Goal: Task Accomplishment & Management: Use online tool/utility

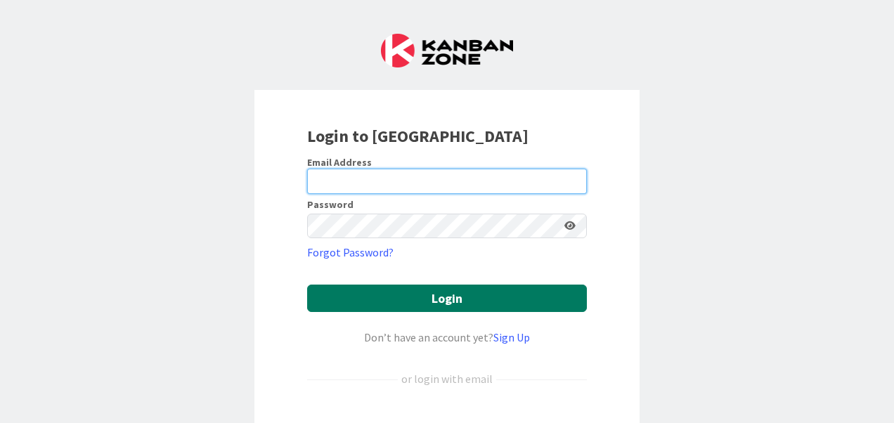
type input "[PERSON_NAME][EMAIL_ADDRESS][PERSON_NAME][DOMAIN_NAME]"
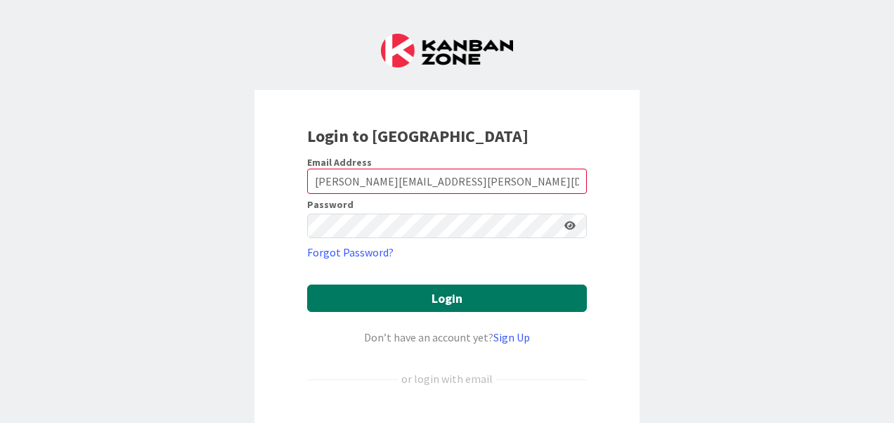
click at [466, 297] on button "Login" at bounding box center [447, 298] width 280 height 27
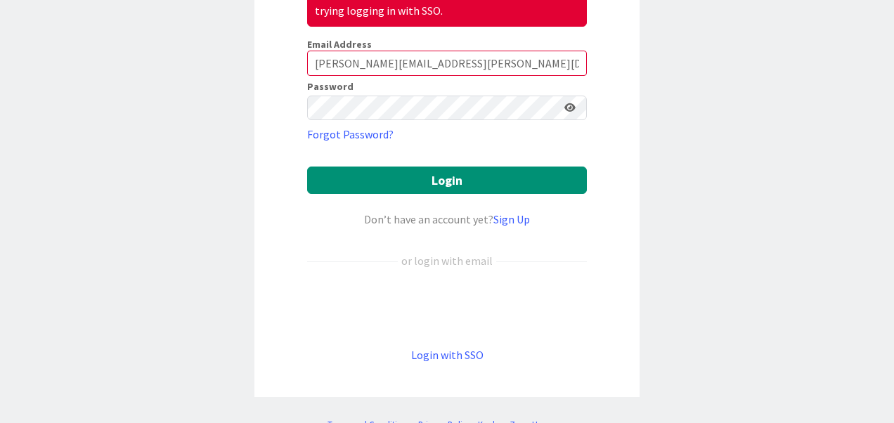
scroll to position [197, 0]
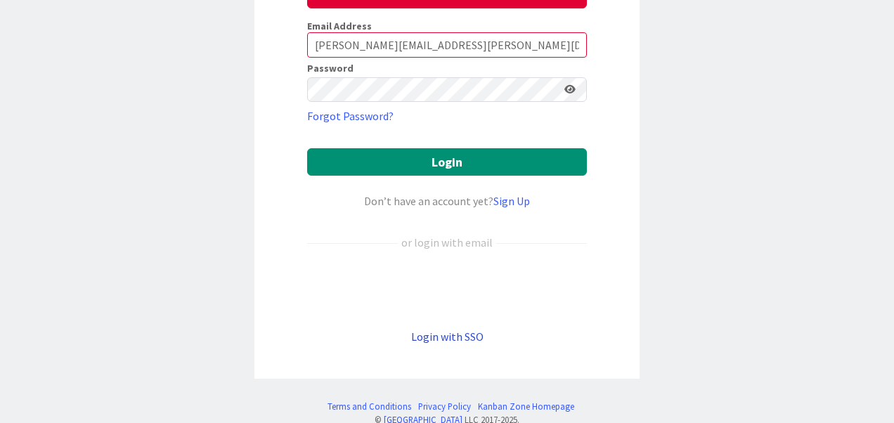
click at [438, 335] on link "Login with SSO" at bounding box center [447, 337] width 72 height 14
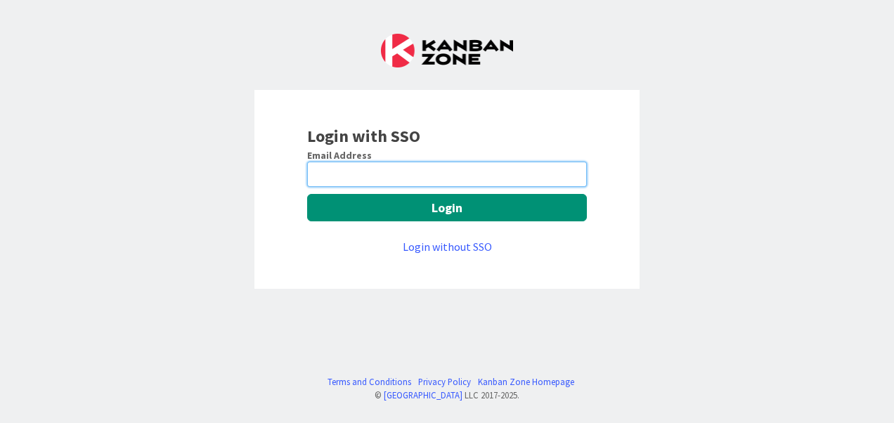
click at [421, 167] on input "email" at bounding box center [447, 174] width 280 height 25
type input "[PERSON_NAME][EMAIL_ADDRESS][PERSON_NAME][DOMAIN_NAME]"
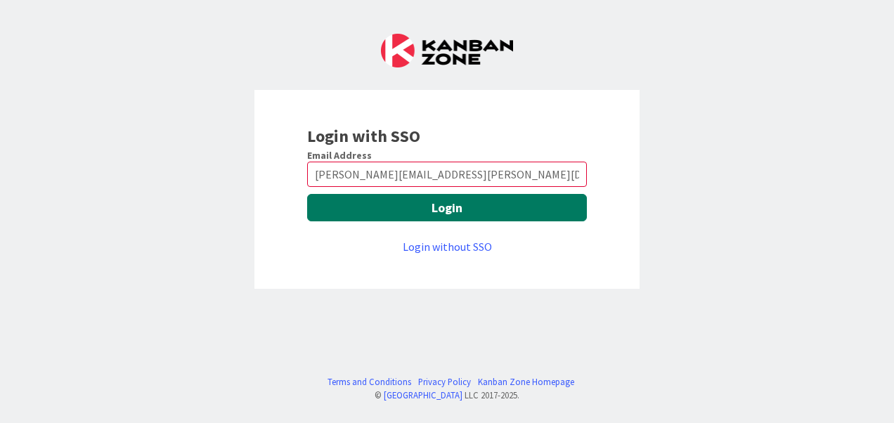
click at [452, 212] on button "Login" at bounding box center [447, 207] width 280 height 27
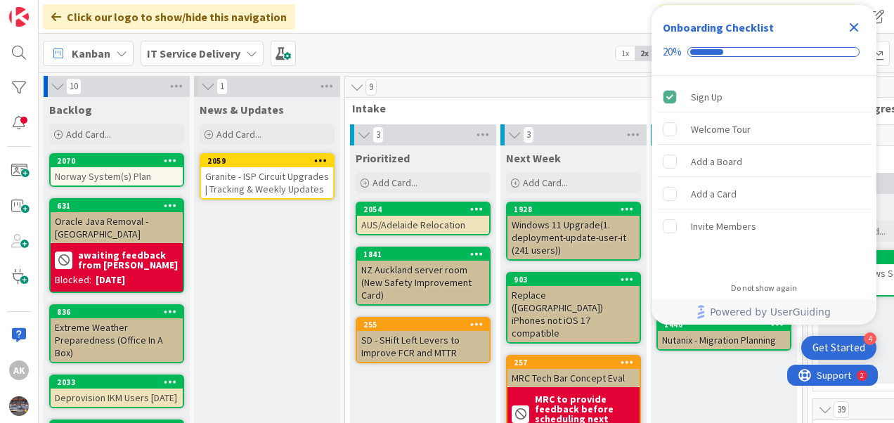
click at [856, 27] on icon "Close Checklist" at bounding box center [854, 27] width 9 height 9
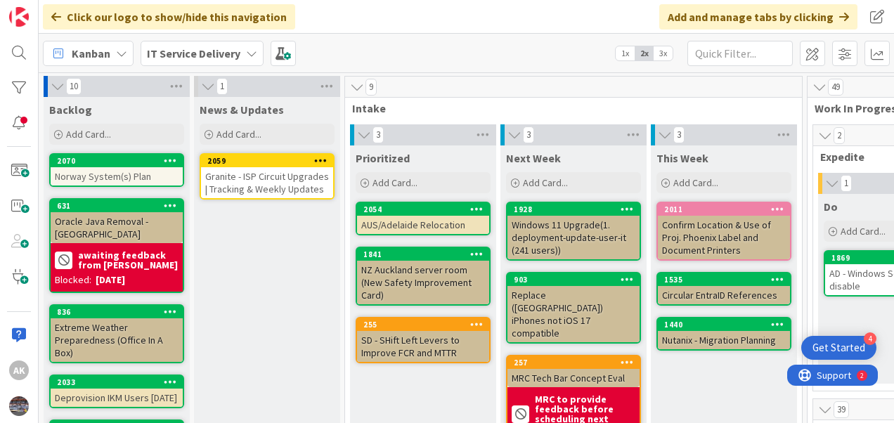
click at [430, 44] on div "Kanban IT Service Delivery 1x 2x 3x" at bounding box center [467, 53] width 856 height 39
click at [481, 51] on div "Kanban IT Service Delivery 1x 2x 3x" at bounding box center [467, 53] width 856 height 39
click at [471, 15] on div "Click our logo to show/hide this navigation Add and manage tabs by clicking" at bounding box center [467, 17] width 856 height 34
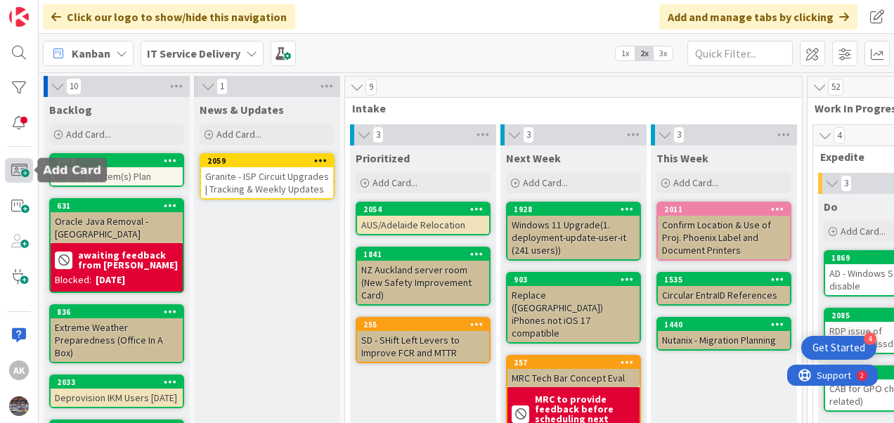
click at [14, 172] on span at bounding box center [19, 170] width 28 height 24
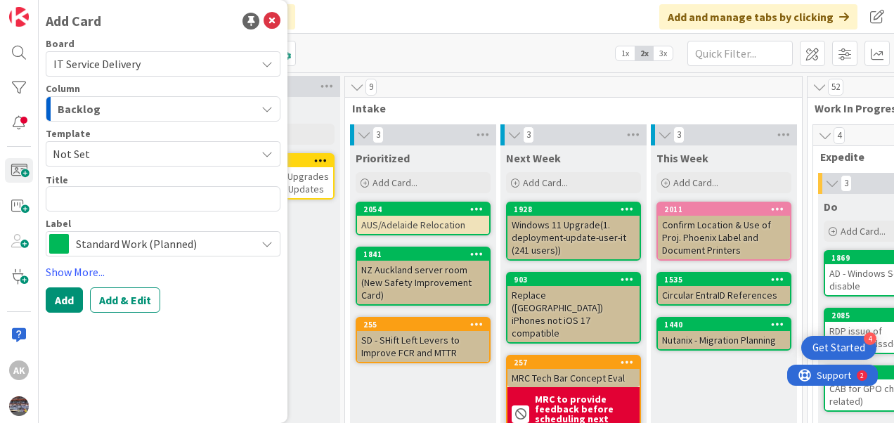
click at [100, 160] on span "Not Set" at bounding box center [149, 154] width 193 height 18
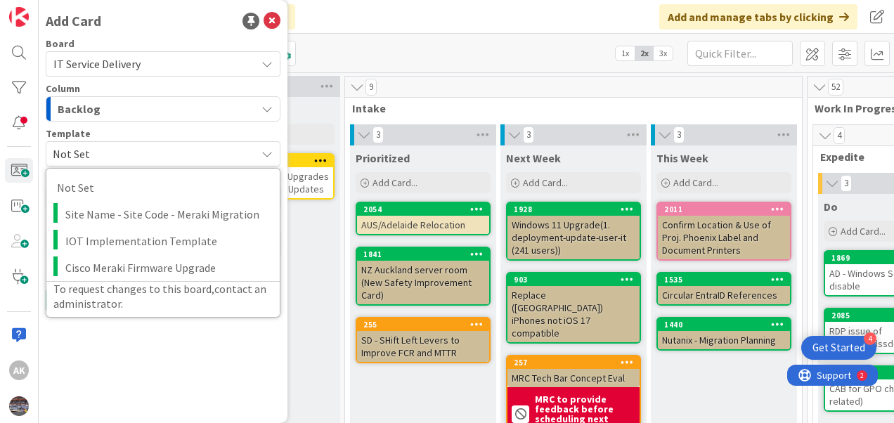
click at [100, 160] on span "Not Set" at bounding box center [149, 154] width 193 height 18
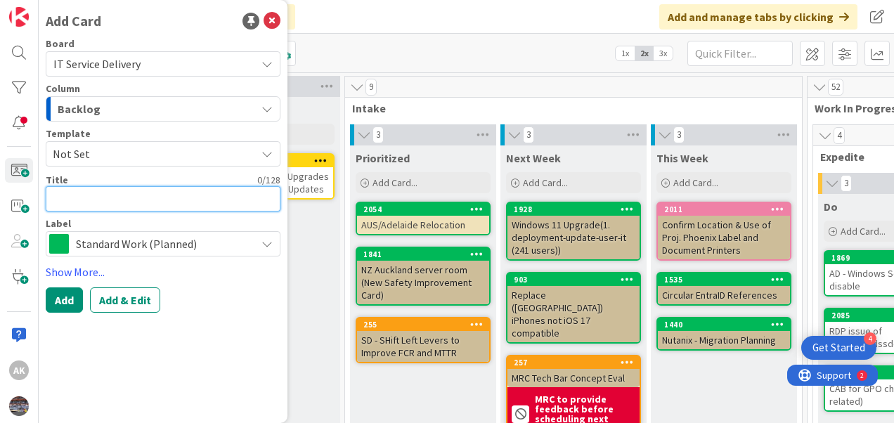
click at [101, 204] on textarea at bounding box center [163, 198] width 235 height 25
type textarea "x"
type textarea "O"
type textarea "x"
type textarea "OR"
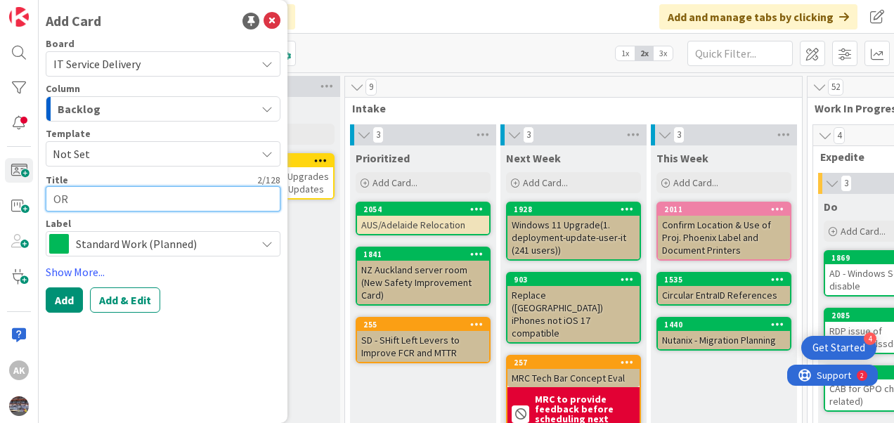
type textarea "x"
type textarea "ORA"
type textarea "x"
type textarea "ORAC"
type textarea "x"
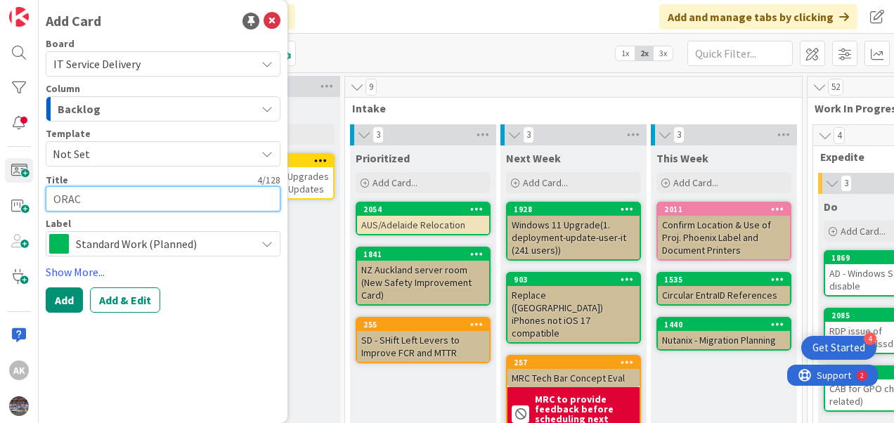
type textarea "ORACL"
type textarea "x"
type textarea "ORACLE"
type textarea "x"
type textarea "ORACLE_"
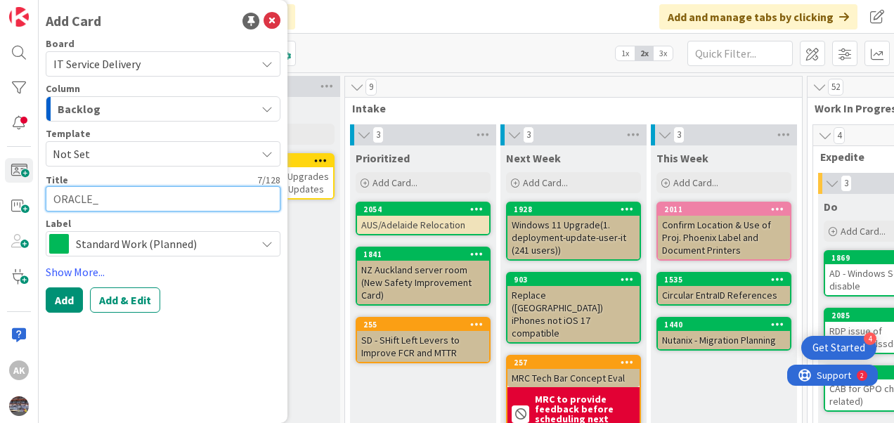
type textarea "x"
type textarea "ORACLE_D"
type textarea "x"
type textarea "ORACLE_DB"
type textarea "x"
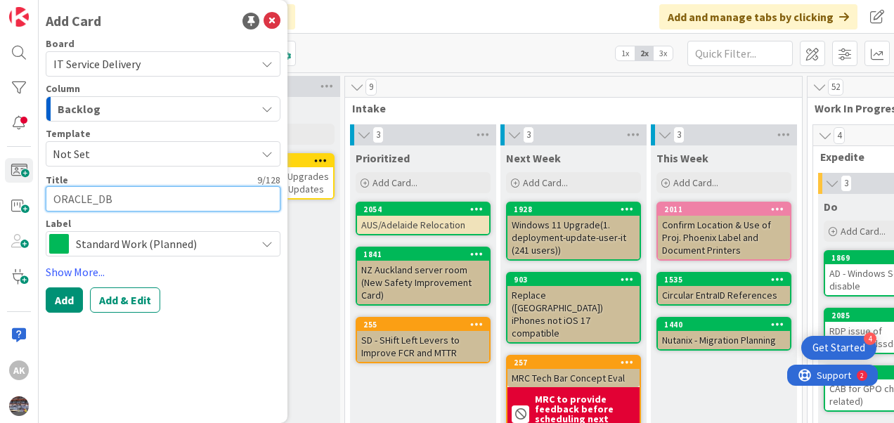
type textarea "ORACLE_DB)"
type textarea "x"
type textarea "ORACLE_DB)!"
type textarea "x"
type textarea "ORACLE_DB)"
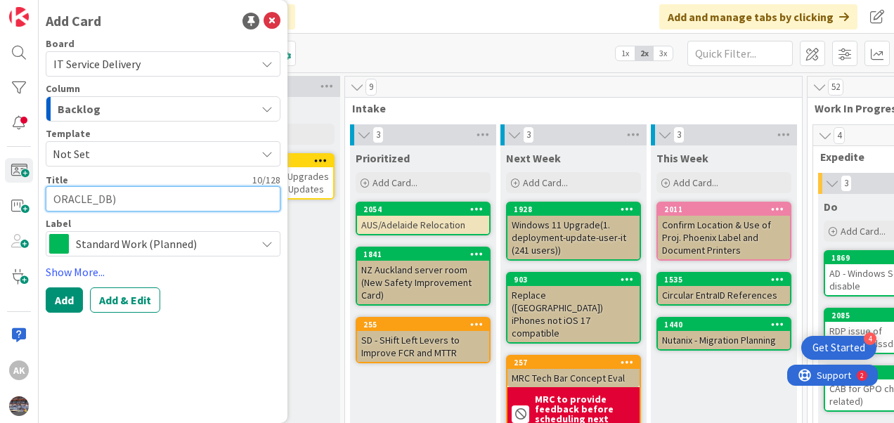
type textarea "x"
type textarea "ORACLE_DB"
type textarea "x"
type textarea "ORACLE_DB0"
type textarea "x"
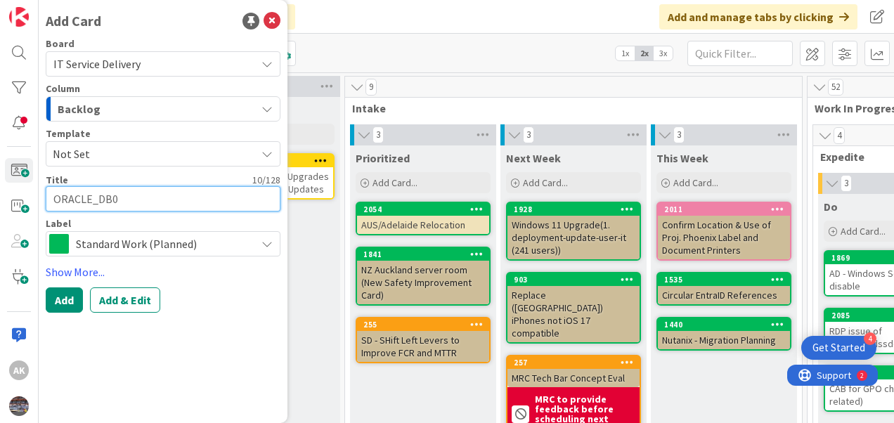
type textarea "ORACLE_DB01"
click at [97, 203] on textarea "ORACLE_DB01" at bounding box center [163, 198] width 235 height 25
type textarea "x"
type textarea "ORACLEDB01"
type textarea "x"
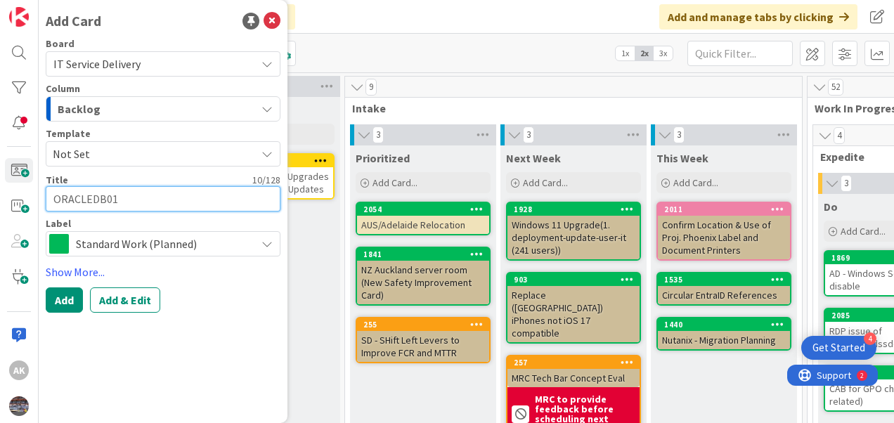
type textarea "ORACLE-DB01"
click at [150, 203] on textarea "ORACLE-DB01" at bounding box center [163, 198] width 235 height 25
type textarea "x"
type textarea "ORACLE-DB01"
type textarea "x"
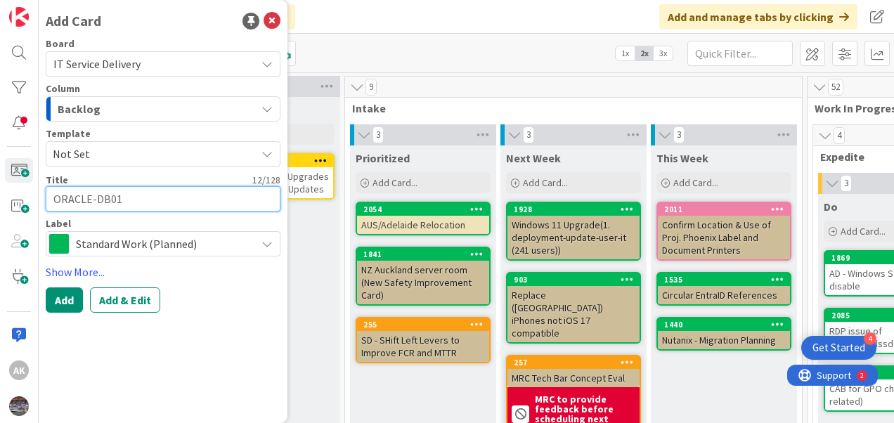
type textarea "ORACLE-DB01 D"
type textarea "x"
type textarea "ORACLE-DB01 DB"
click at [72, 200] on textarea at bounding box center [163, 198] width 235 height 25
type textarea "x"
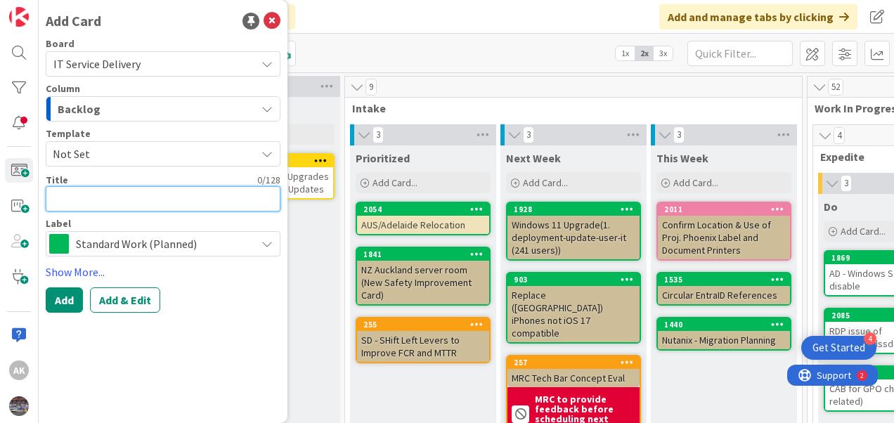
type textarea "O"
type textarea "x"
type textarea "OR"
type textarea "x"
type textarea "ORA"
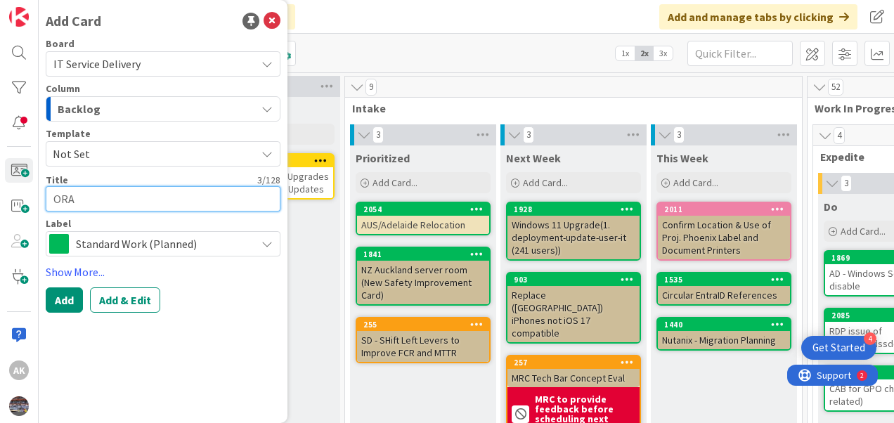
type textarea "x"
type textarea "ORAC"
type textarea "x"
type textarea "ORACL"
type textarea "x"
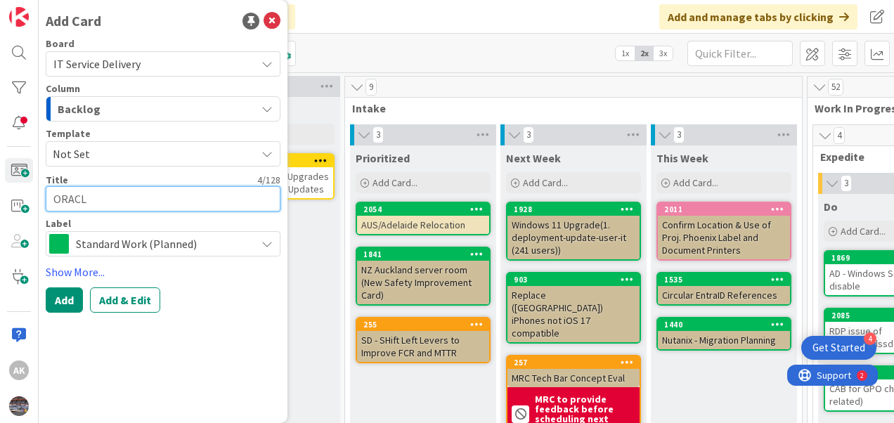
type textarea "ORACLE"
type textarea "x"
type textarea "ORACLE-"
type textarea "x"
type textarea "ORACLE-D"
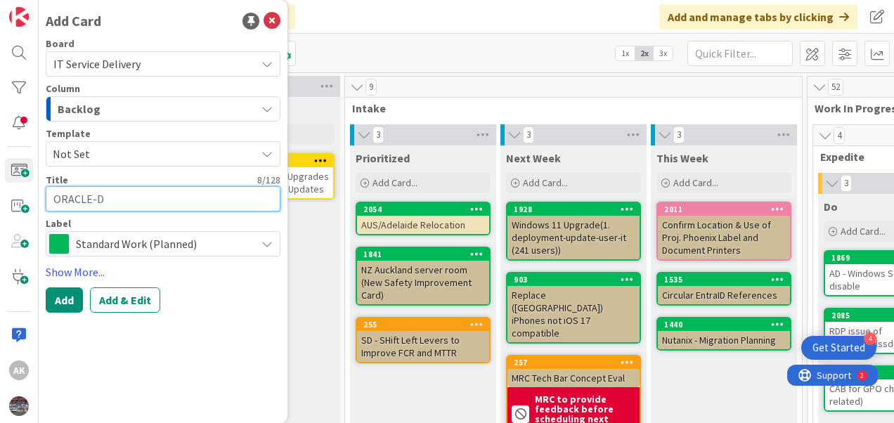
type textarea "x"
type textarea "ORACLE-DB"
type textarea "x"
type textarea "ORACLE-DB0"
type textarea "x"
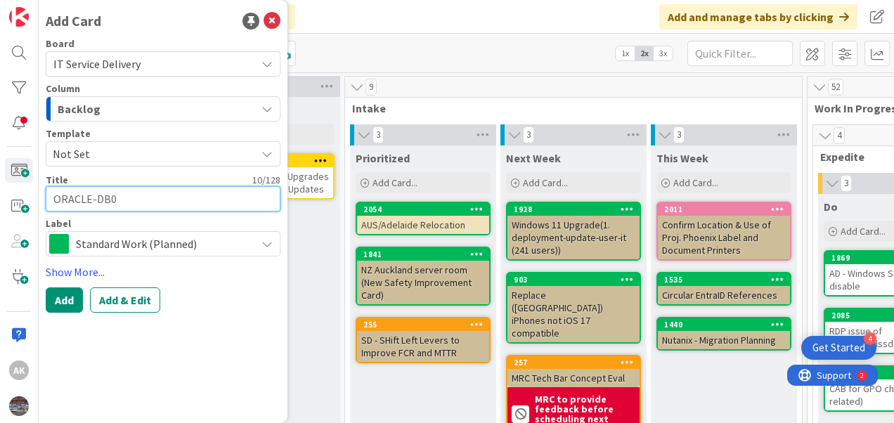
type textarea "ORACLE-DB01"
type textarea "x"
type textarea "ORACLE-DB01"
type textarea "x"
type textarea "ORACLE-DB01"
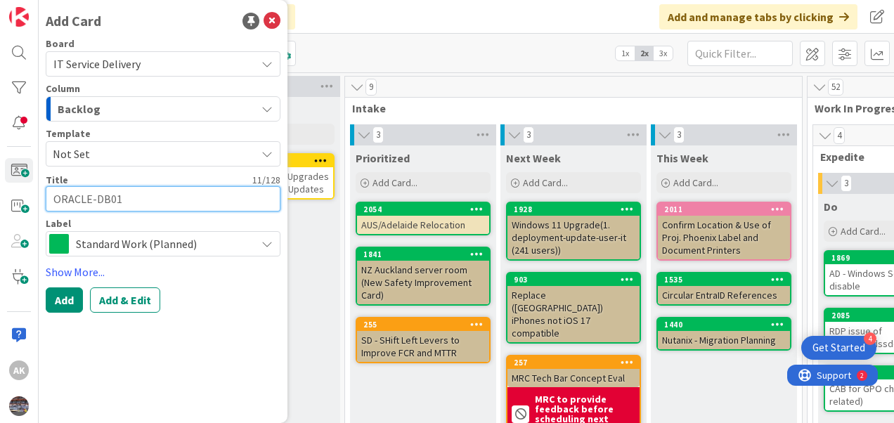
type textarea "x"
type textarea "ORACLE-DB0"
type textarea "x"
type textarea "ORACLE-DB"
type textarea "x"
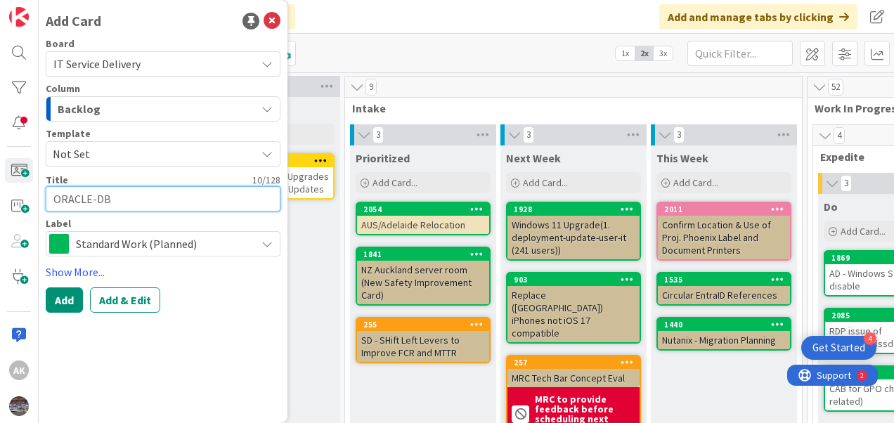
type textarea "ORACLE-DB0"
type textarea "x"
type textarea "ORACLE-DB01"
type textarea "x"
type textarea "ORACLE-DB01"
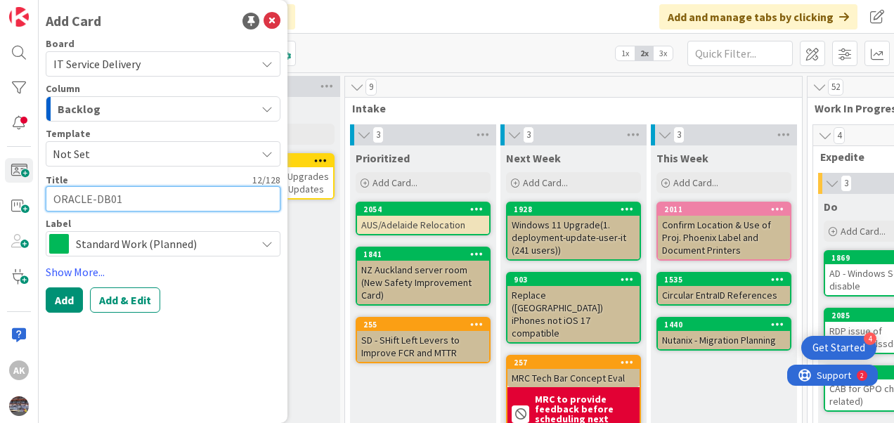
type textarea "x"
type textarea "ORACLE-DB01 d"
type textarea "x"
type textarea "ORACLE-DB01 db"
type textarea "x"
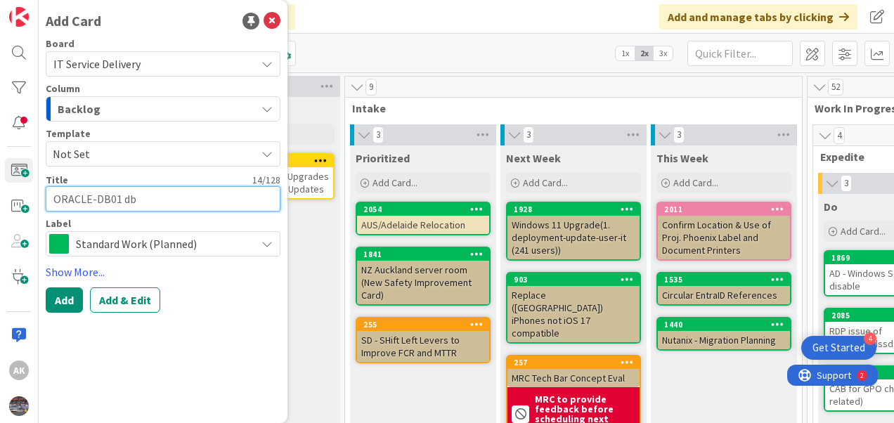
type textarea "ORACLE-DB01 db"
type textarea "x"
type textarea "ORACLE-DB01 db s"
type textarea "x"
type textarea "ORACLE-DB01 db se"
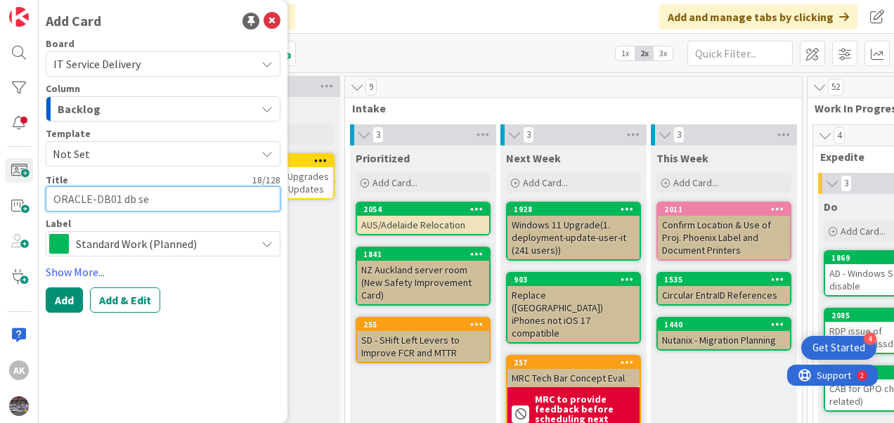
type textarea "x"
type textarea "ORACLE-DB01 db serv"
type textarea "x"
type textarea "ORACLE-DB01 db serve"
type textarea "x"
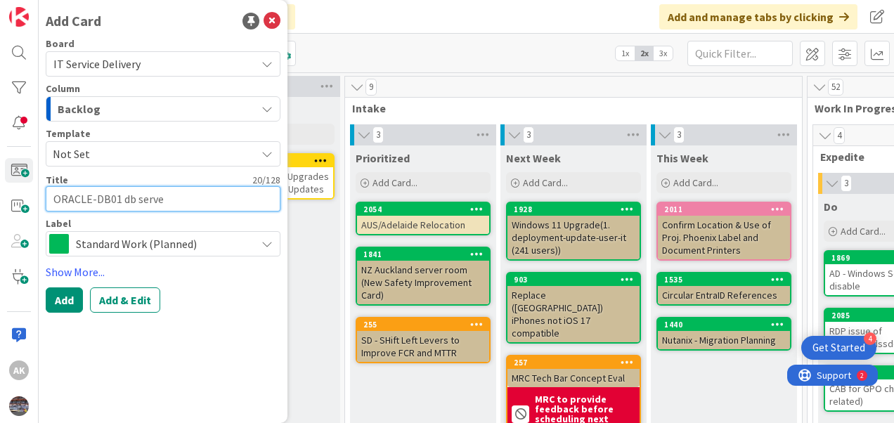
type textarea "ORACLE-DB01 db server"
type textarea "x"
type textarea "ORACLE-DB01 db serve"
type textarea "x"
type textarea "ORACLE-DB01 db serv"
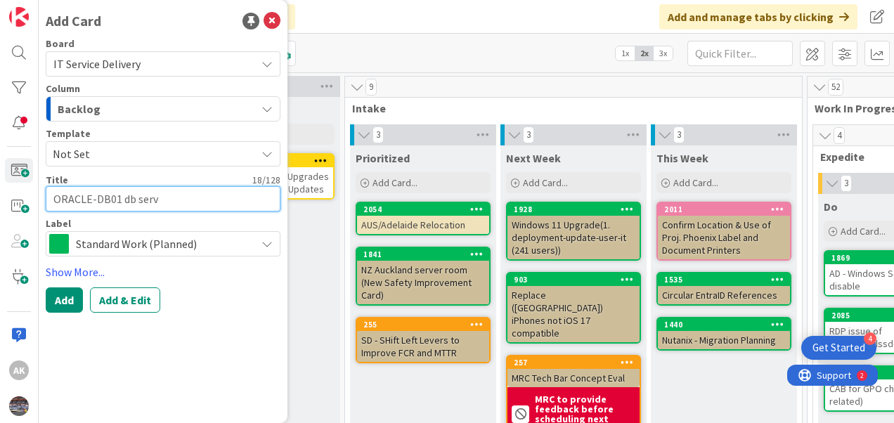
type textarea "x"
type textarea "ORACLE-DB01 db ser"
type textarea "x"
type textarea "ORACLE-DB01 db se"
type textarea "x"
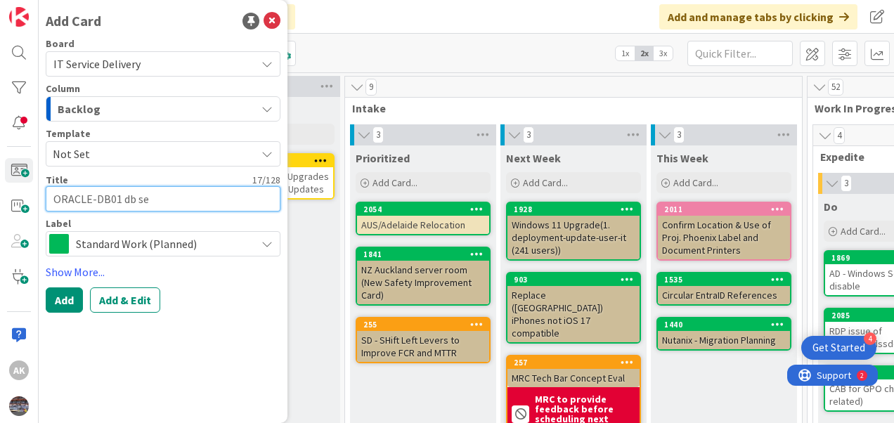
type textarea "ORACLE-DB01 db s"
type textarea "x"
type textarea "ORACLE-DB01 db"
type textarea "x"
type textarea "ORACLE-DB01 db"
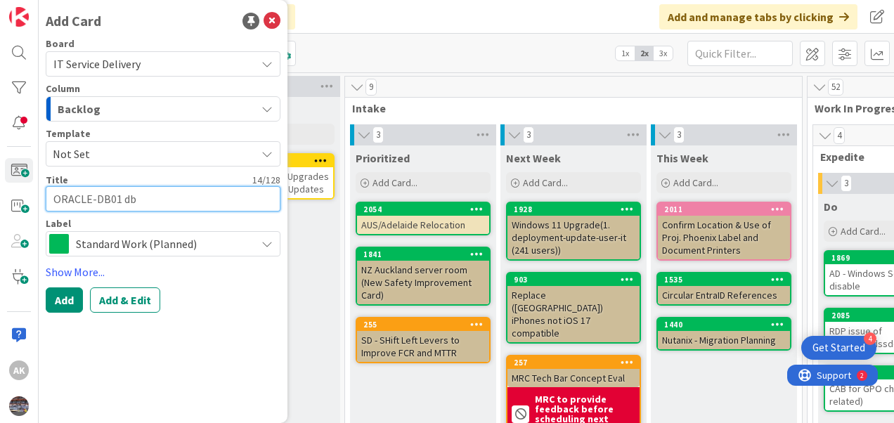
type textarea "x"
type textarea "ORACLE-DB01 d"
type textarea "x"
type textarea "ORACLE-DB01"
type textarea "x"
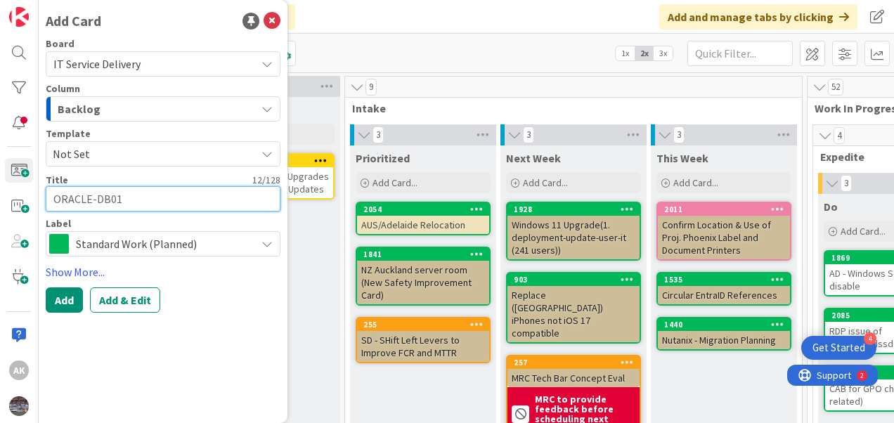
type textarea "ORACLE-DB01 d"
type textarea "x"
type textarea "ORACLE-DB01 da"
type textarea "x"
type textarea "ORACLE-DB01 dat"
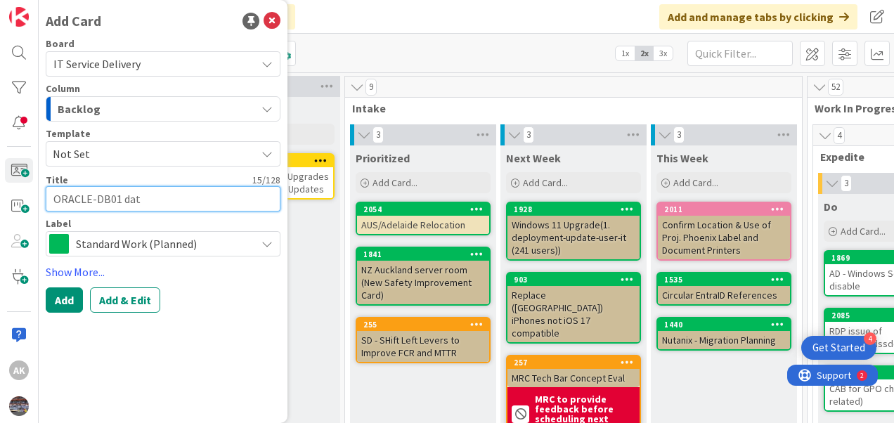
type textarea "x"
type textarea "ORACLE-DB01 data"
type textarea "x"
type textarea "ORACLE-DB01 datab"
type textarea "x"
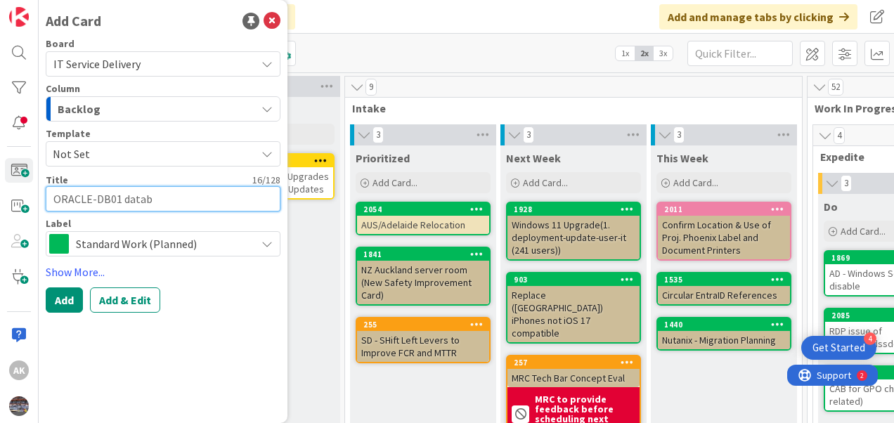
type textarea "ORACLE-DB01 databa"
type textarea "x"
type textarea "ORACLE-DB01 databas"
type textarea "x"
type textarea "ORACLE-DB01 database"
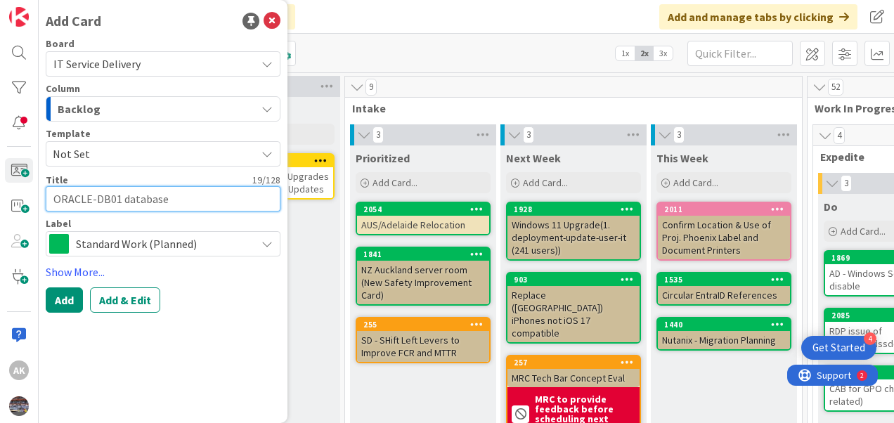
type textarea "x"
type textarea "ORACLE-DB01 database"
type textarea "x"
type textarea "ORACLE-DB01 database s"
type textarea "x"
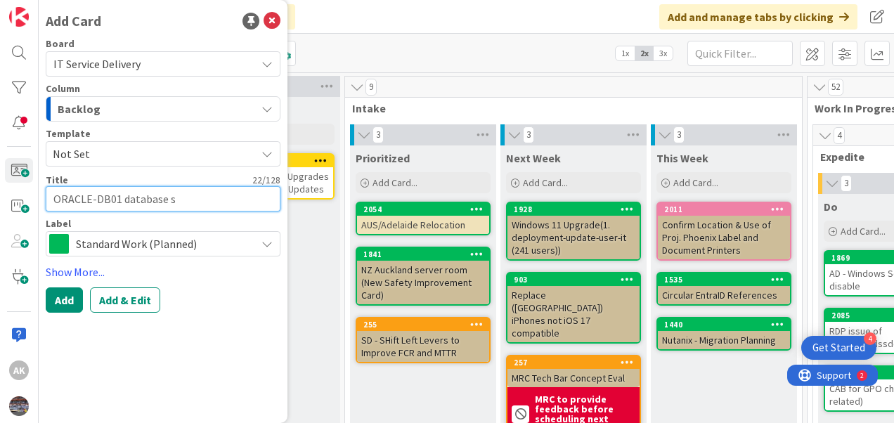
type textarea "ORACLE-DB01 database se"
type textarea "x"
type textarea "ORACLE-DB01 database ser"
type textarea "x"
type textarea "ORACLE-DB01 database serv"
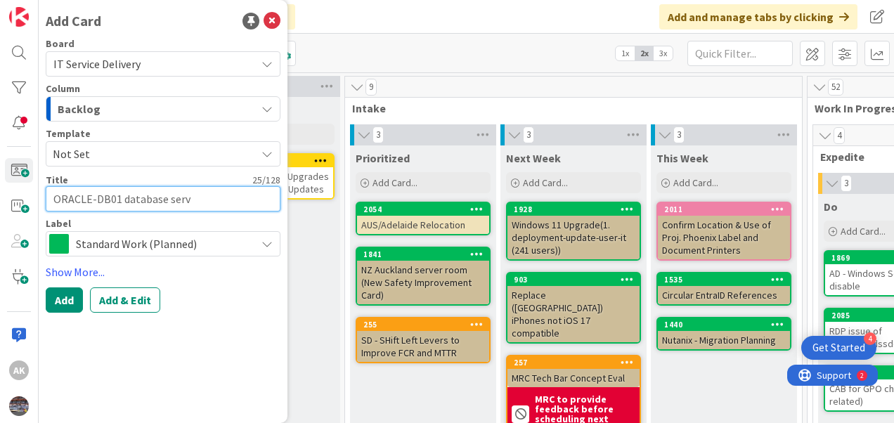
type textarea "x"
type textarea "ORACLE-DB01 database serve"
type textarea "x"
type textarea "ORACLE-DB01 database server"
type textarea "x"
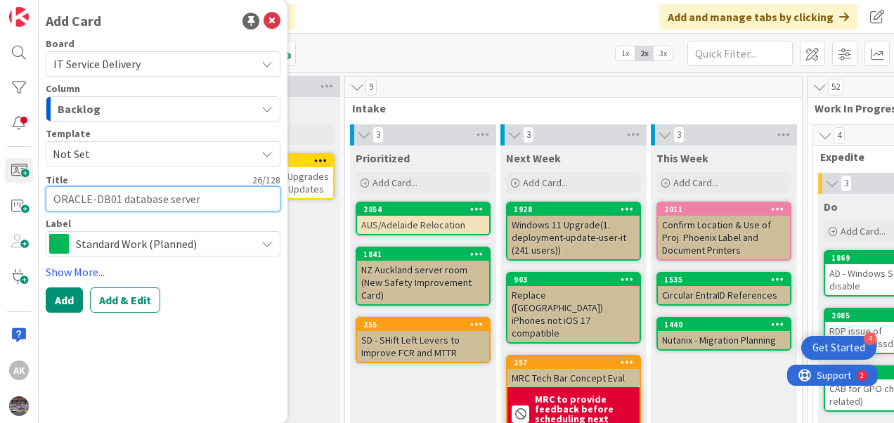
type textarea "ORACLE-DB01 database server"
type textarea "x"
type textarea "ORACLE-DB01 database server b"
type textarea "x"
type textarea "ORACLE-DB01 database server ba"
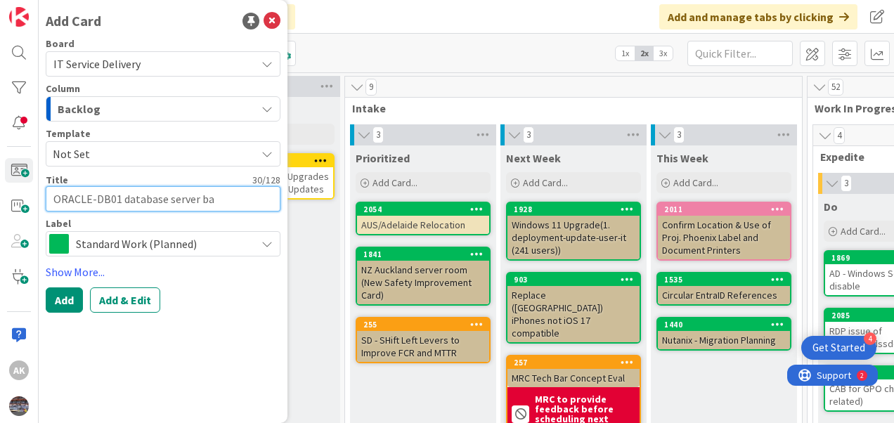
type textarea "x"
type textarea "ORACLE-DB01 database server back"
type textarea "x"
type textarea "ORACLE-DB01 database server backu"
type textarea "x"
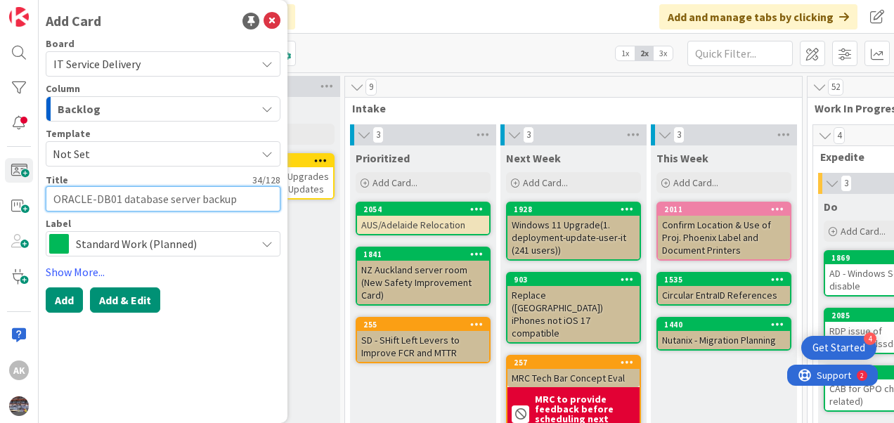
type textarea "ORACLE-DB01 database server backup"
click at [120, 300] on button "Add & Edit" at bounding box center [125, 300] width 70 height 25
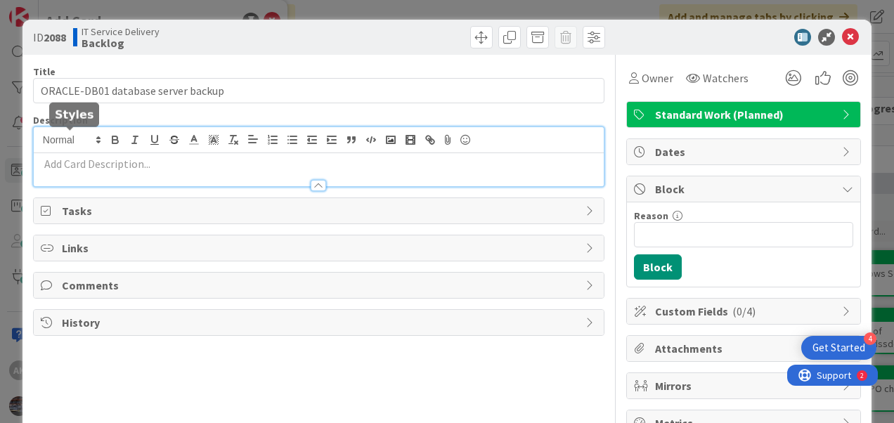
click at [56, 134] on div at bounding box center [319, 156] width 570 height 59
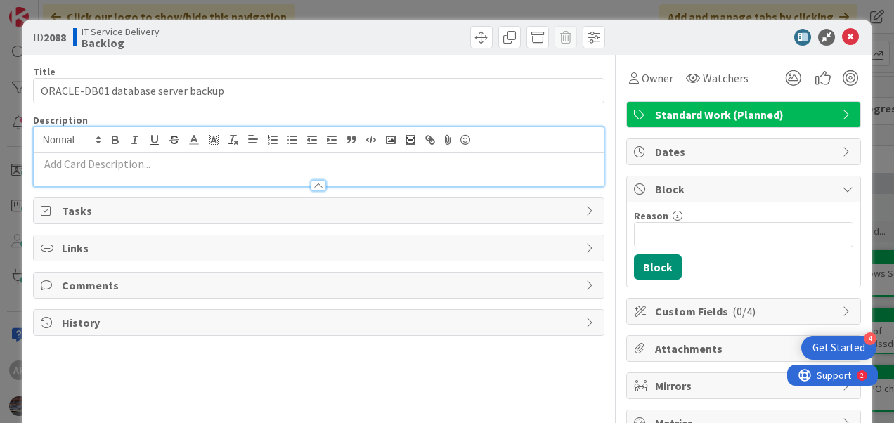
click at [61, 166] on p at bounding box center [319, 164] width 556 height 16
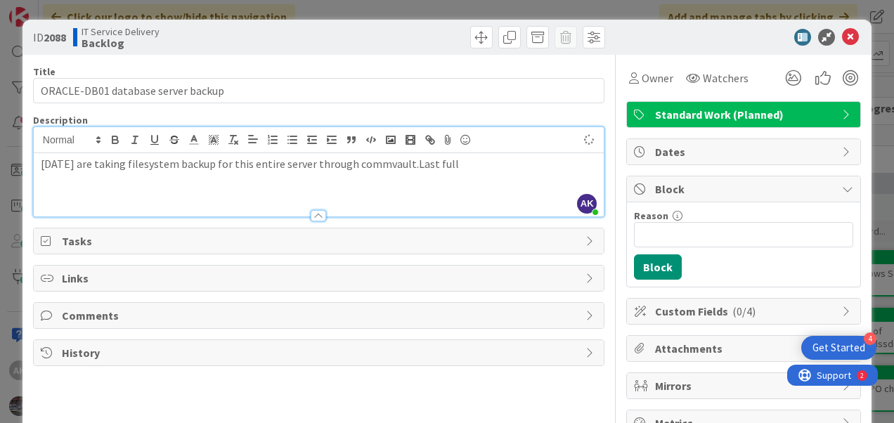
click at [468, 163] on p "[DATE] are taking filesystem backup for this entire server through commvault.La…" at bounding box center [319, 164] width 556 height 16
click at [239, 179] on p "Last full ran on [DATE] and we have monthly" at bounding box center [319, 180] width 556 height 16
click at [423, 181] on p "Last full ran on [DATE] and it tooks 7 days to complete the backup we have mont…" at bounding box center [319, 180] width 556 height 16
click at [513, 178] on p "Last full ran on [DATE] and it tooks 7 days to complete the backup. we have mon…" at bounding box center [319, 180] width 556 height 16
drag, startPoint x: 266, startPoint y: 176, endPoint x: 518, endPoint y: 178, distance: 252.5
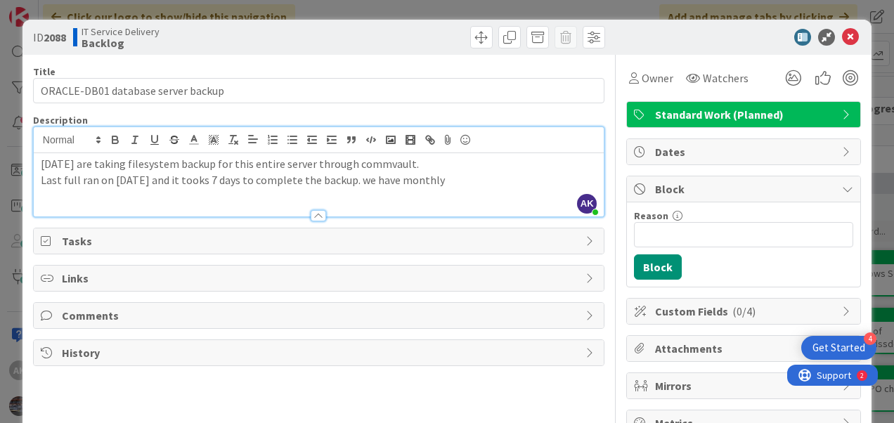
click at [518, 178] on p "Last full ran on [DATE] and it tooks 7 days to complete the backup. we have mon…" at bounding box center [319, 180] width 556 height 16
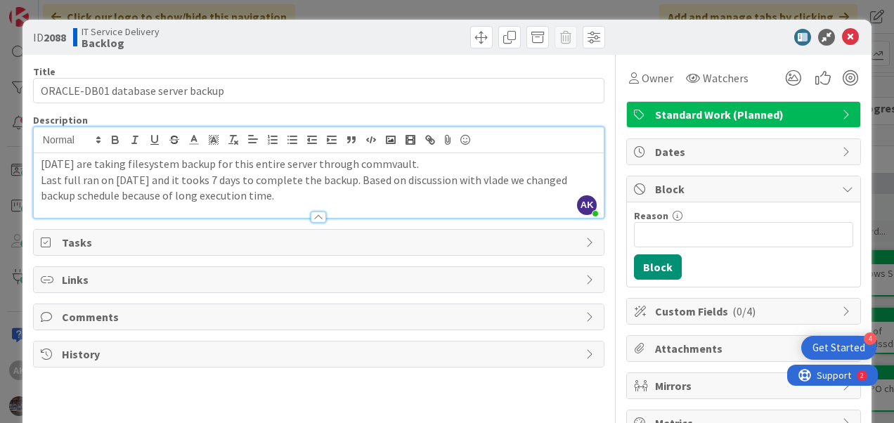
click at [42, 198] on p "Last full ran on [DATE] and it tooks 7 days to complete the backup. Based on di…" at bounding box center [319, 188] width 556 height 32
click at [349, 196] on p "Last full ran on [DATE] and it tooks 7 days to complete the backup. Based on di…" at bounding box center [319, 188] width 556 height 32
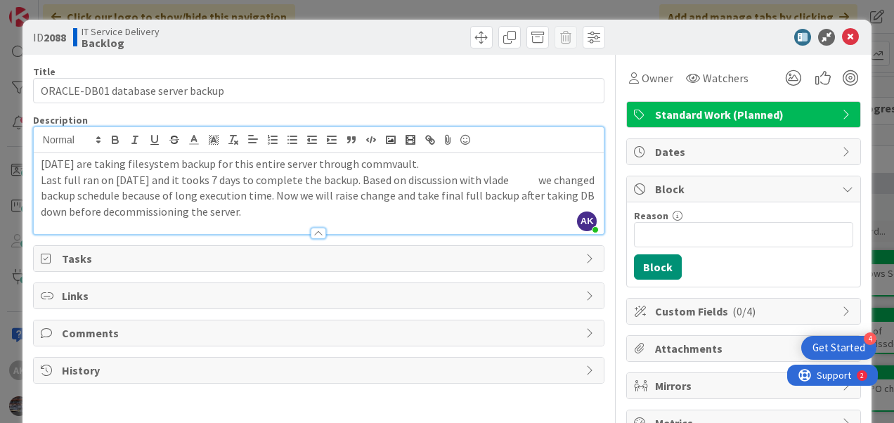
click at [332, 198] on p "Last full ran on [DATE] and it tooks 7 days to complete the backup. Based on di…" at bounding box center [319, 196] width 556 height 48
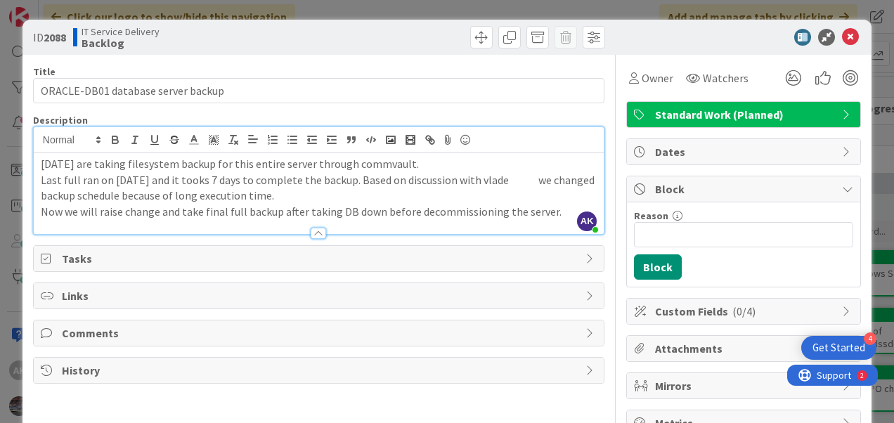
click at [42, 195] on p "Last full ran on [DATE] and it tooks 7 days to complete the backup. Based on di…" at bounding box center [319, 188] width 556 height 32
click at [429, 179] on p "Last full ran on [DATE] and it tooks 7 days to complete the backup. Based on di…" at bounding box center [319, 188] width 556 height 32
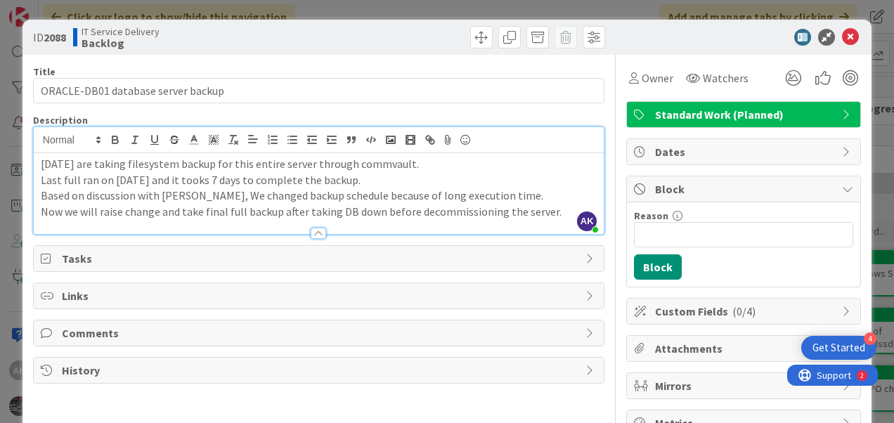
click at [39, 212] on div "[DATE] are taking filesystem backup for this entire server through commvault. L…" at bounding box center [319, 193] width 570 height 81
click at [586, 208] on div "[DATE] are taking filesystem backup for this entire server through commvault. L…" at bounding box center [319, 193] width 570 height 81
click at [586, 210] on div "[DATE] are taking filesystem backup for this entire server through CommVault. L…" at bounding box center [319, 193] width 570 height 81
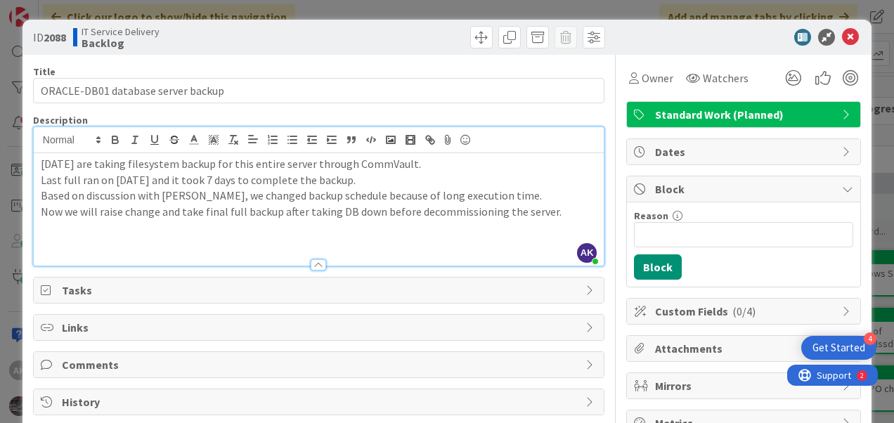
click at [516, 193] on p "Based on discussion with [PERSON_NAME], we changed backup schedule because of l…" at bounding box center [319, 196] width 556 height 16
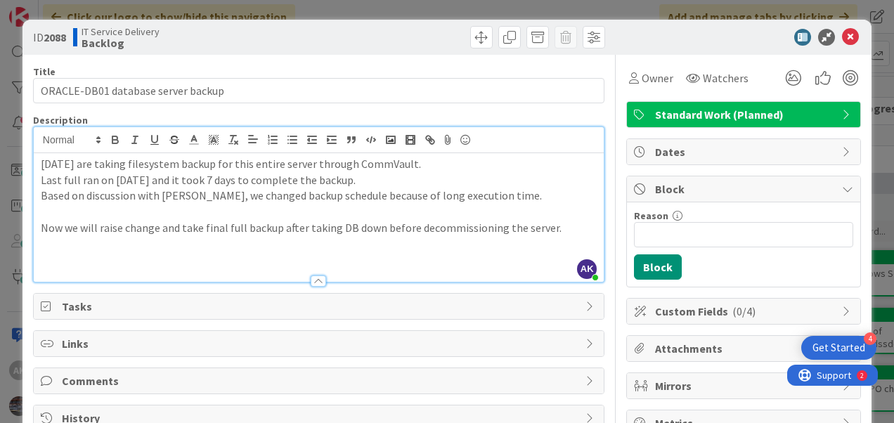
click at [584, 226] on p "Now we will raise change and take final full backup after taking DB down before…" at bounding box center [319, 228] width 556 height 16
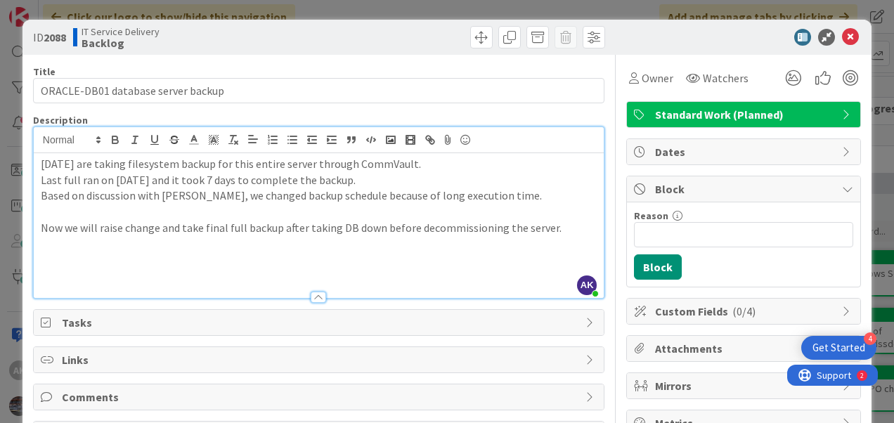
click at [518, 195] on p "Based on discussion with [PERSON_NAME], we changed backup schedule because of l…" at bounding box center [319, 196] width 556 height 16
click at [66, 38] on b "2088" at bounding box center [55, 37] width 23 height 14
click at [47, 41] on b "2088" at bounding box center [55, 37] width 23 height 14
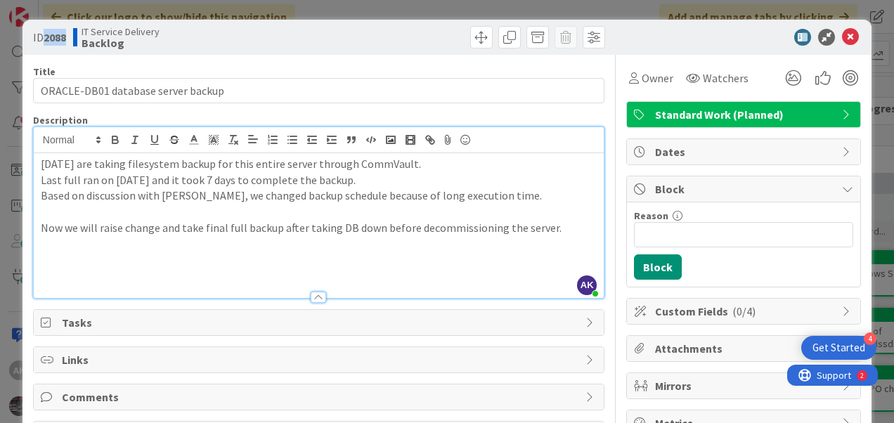
copy b "2088"
click at [749, 117] on span "Standard Work (Planned)" at bounding box center [745, 114] width 180 height 17
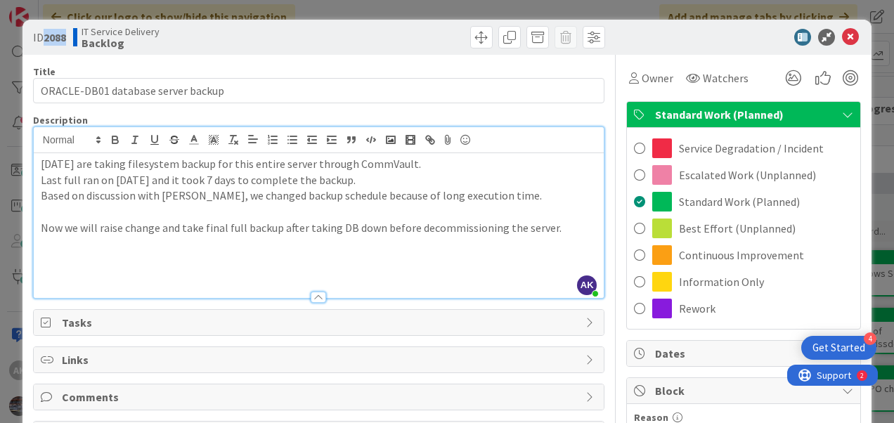
click at [336, 349] on div "Links" at bounding box center [319, 359] width 570 height 25
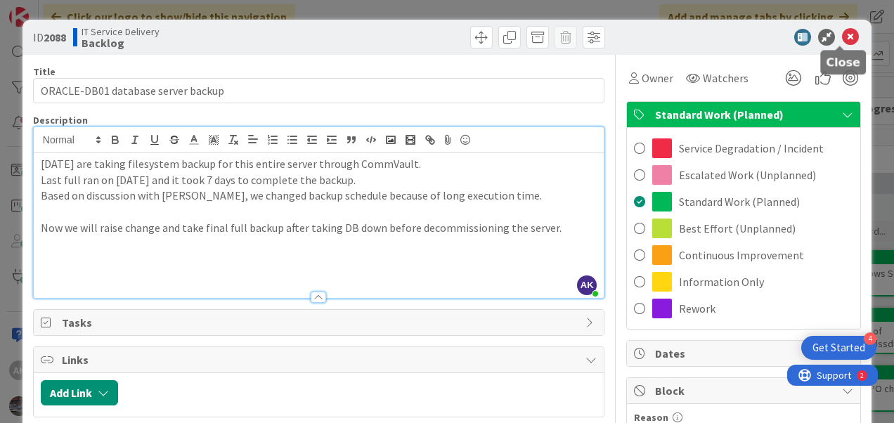
click at [842, 33] on icon at bounding box center [850, 37] width 17 height 17
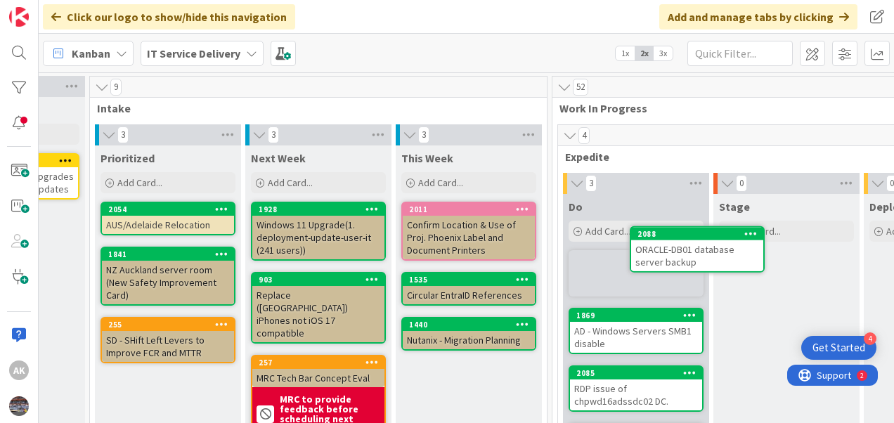
scroll to position [0, 257]
